Goal: Check status

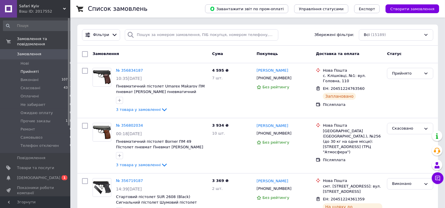
click at [31, 69] on span "Прийняті" at bounding box center [30, 71] width 18 height 5
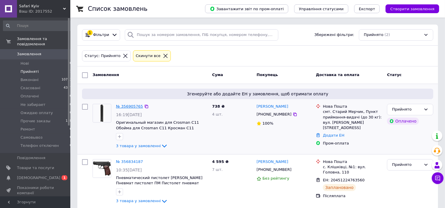
click at [131, 106] on link "№ 356905765" at bounding box center [129, 106] width 27 height 4
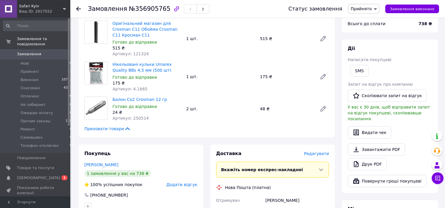
scroll to position [186, 0]
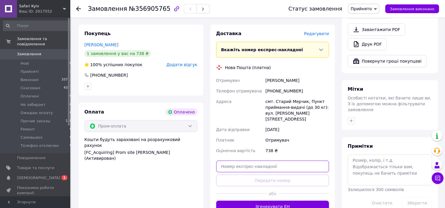
click at [265, 162] on input "text" at bounding box center [272, 167] width 113 height 12
paste input "20451225244097"
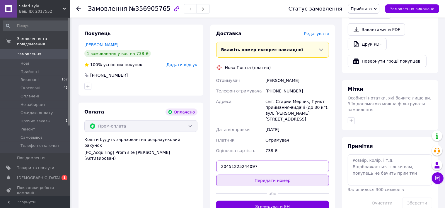
type input "20451225244097"
click at [269, 175] on button "Передати номер" at bounding box center [272, 181] width 113 height 12
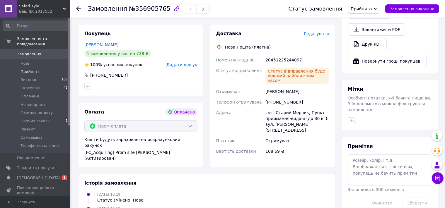
click at [31, 69] on span "Прийняті" at bounding box center [30, 71] width 18 height 5
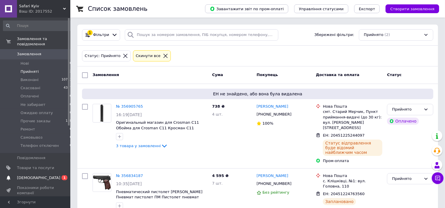
click at [36, 176] on span "[DEMOGRAPHIC_DATA]" at bounding box center [38, 178] width 43 height 5
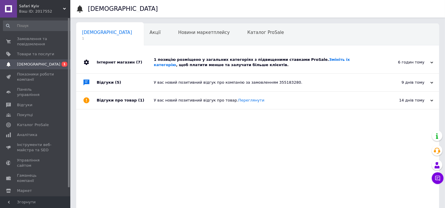
click at [255, 60] on div "1 позицію розміщено у загальних категоріях з підвищеними ставками ProSale. Змін…" at bounding box center [264, 62] width 221 height 11
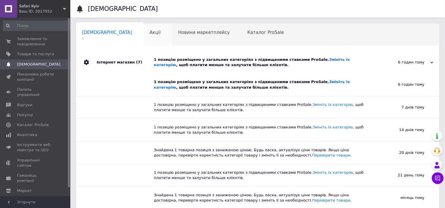
click at [144, 36] on div "Акції 0" at bounding box center [158, 35] width 29 height 22
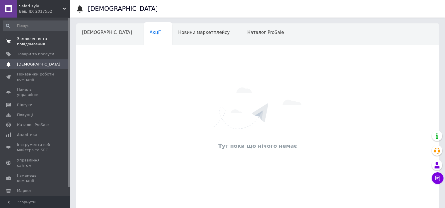
click at [36, 43] on span "Замовлення та повідомлення" at bounding box center [35, 41] width 37 height 11
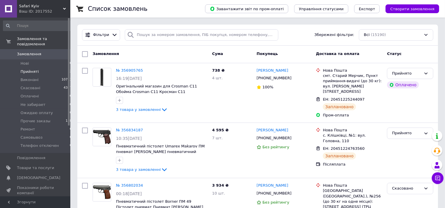
click at [27, 69] on span "Прийняті" at bounding box center [30, 71] width 18 height 5
